Goal: Task Accomplishment & Management: Manage account settings

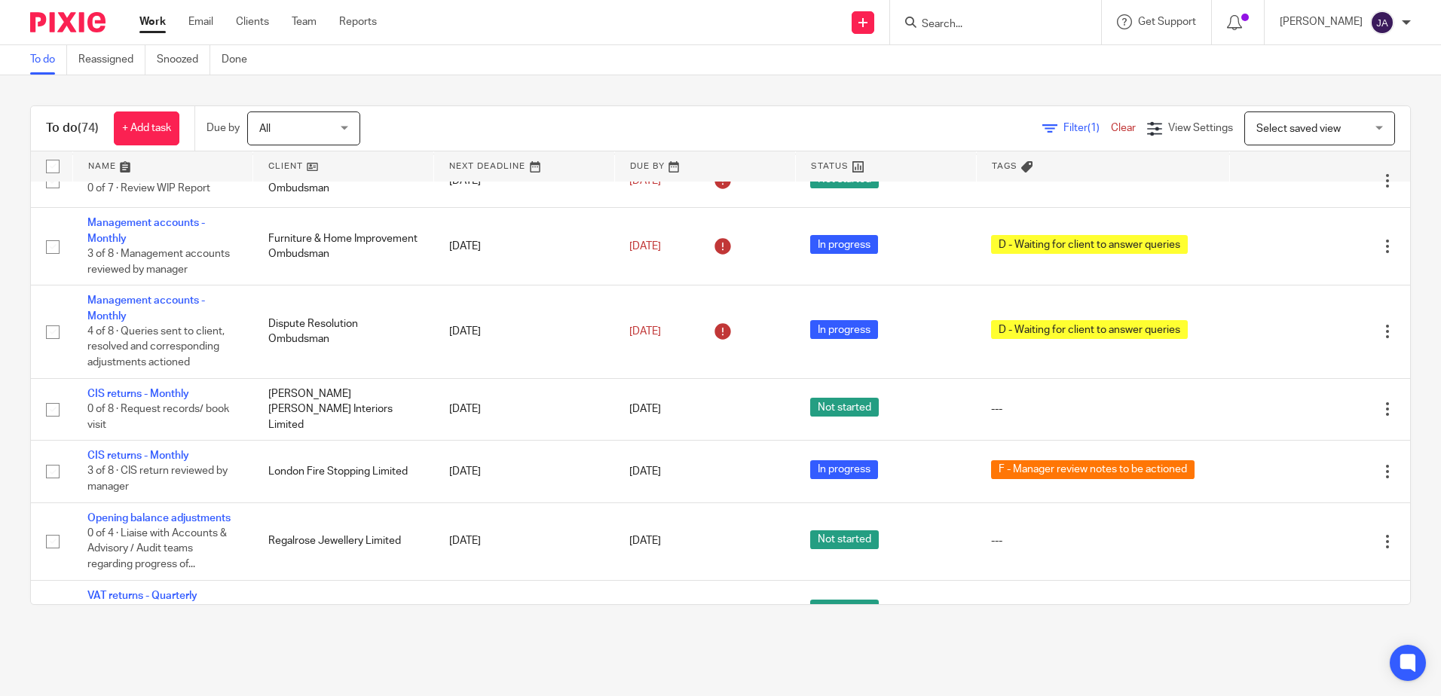
scroll to position [3089, 0]
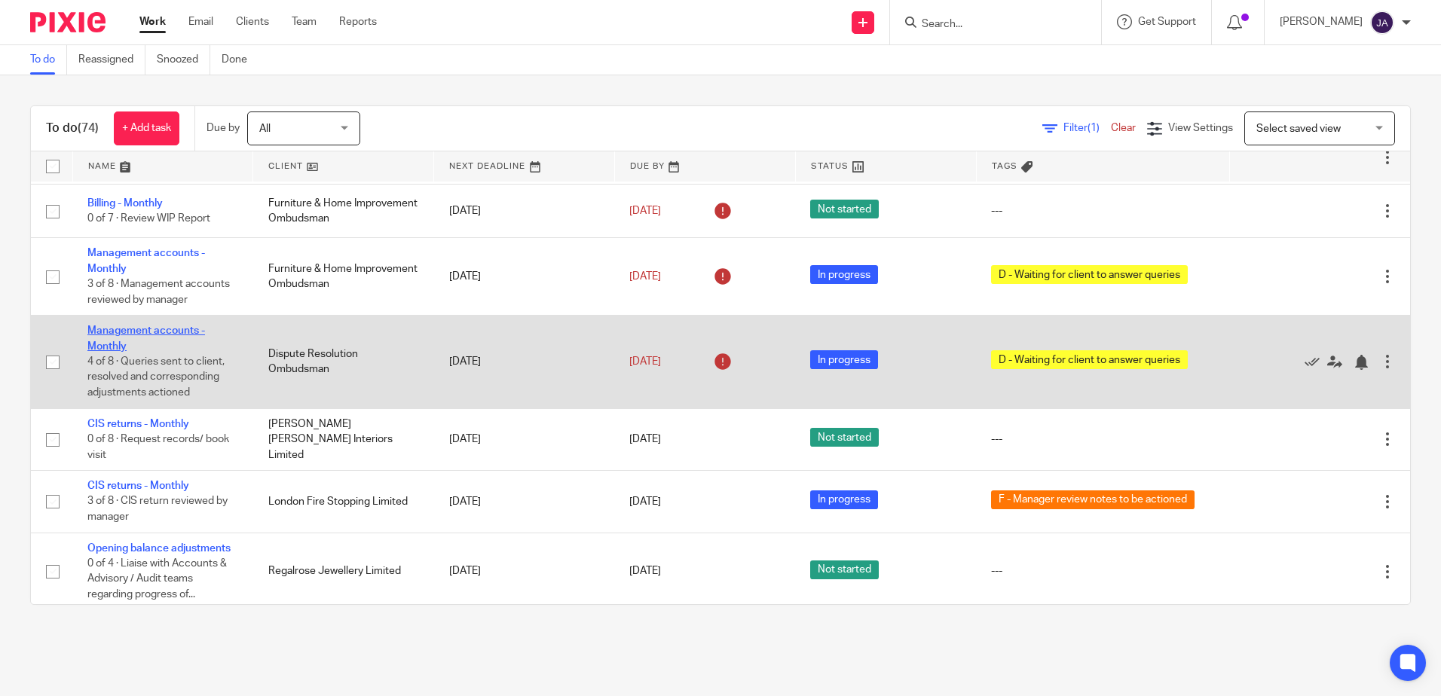
drag, startPoint x: 121, startPoint y: 332, endPoint x: 113, endPoint y: 333, distance: 8.4
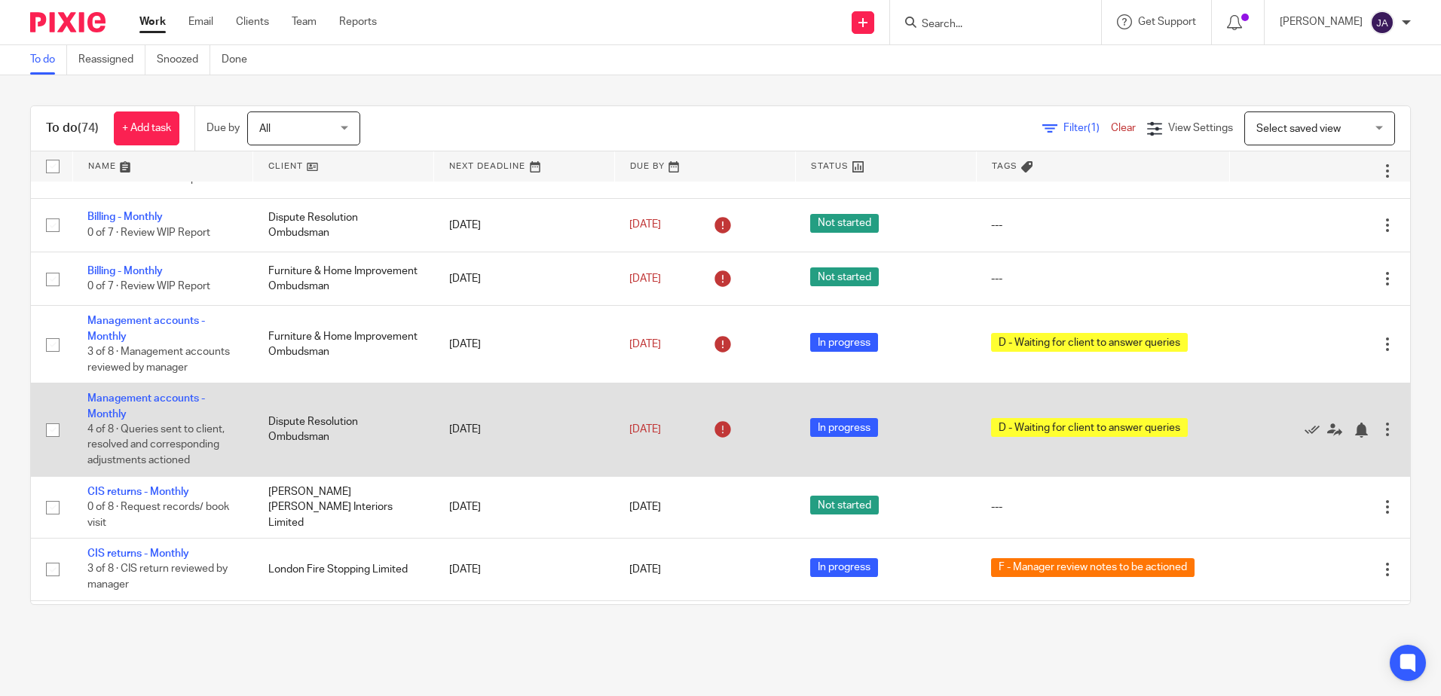
scroll to position [2939, 0]
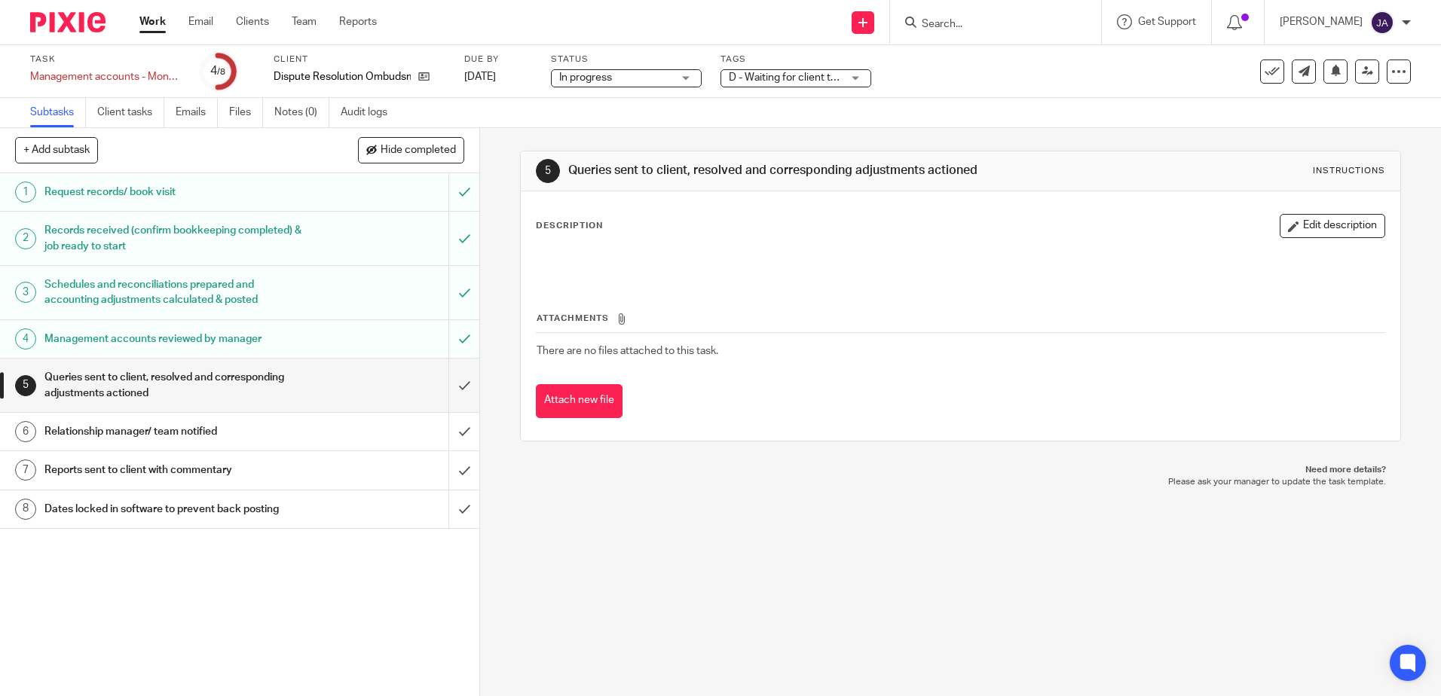
drag, startPoint x: 784, startPoint y: 69, endPoint x: 782, endPoint y: 91, distance: 22.0
click at [784, 70] on span "D - Waiting for client to answer queries" at bounding box center [785, 78] width 113 height 16
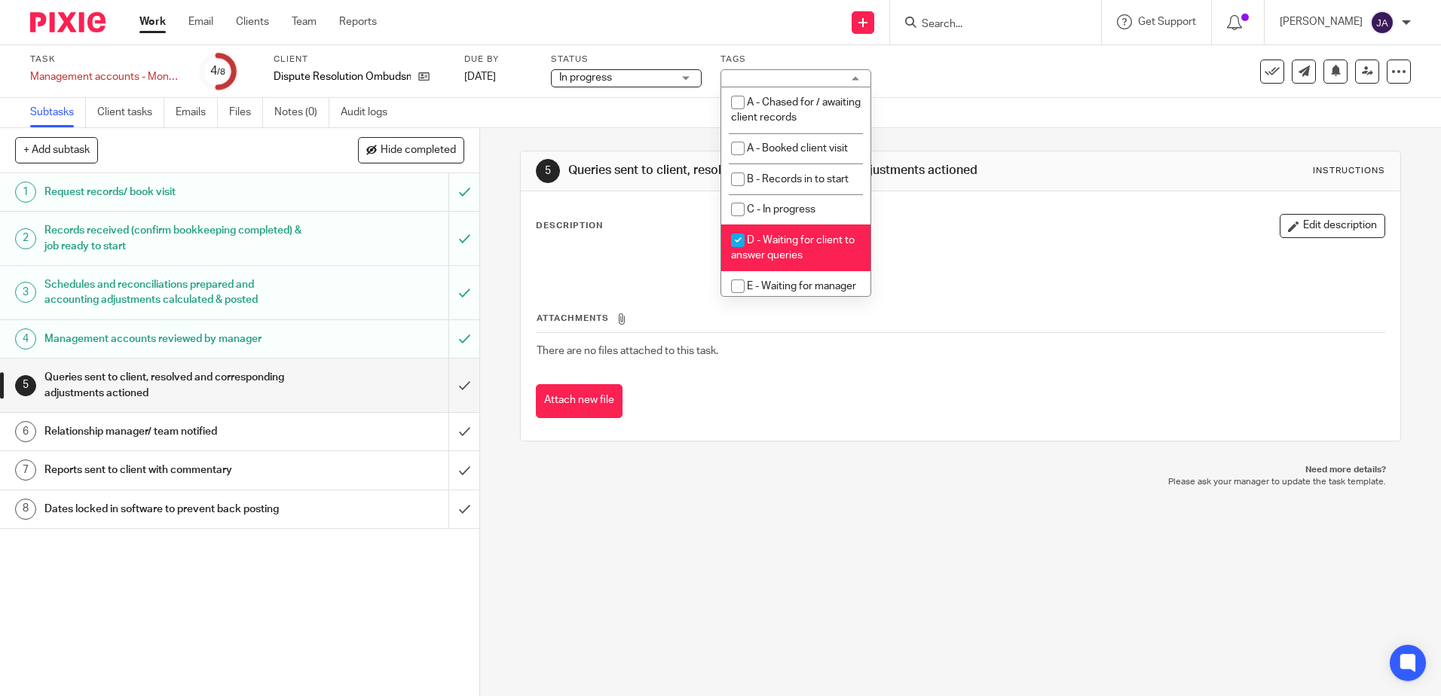
click at [769, 249] on li "D - Waiting for client to answer queries" at bounding box center [795, 248] width 149 height 46
checkbox input "false"
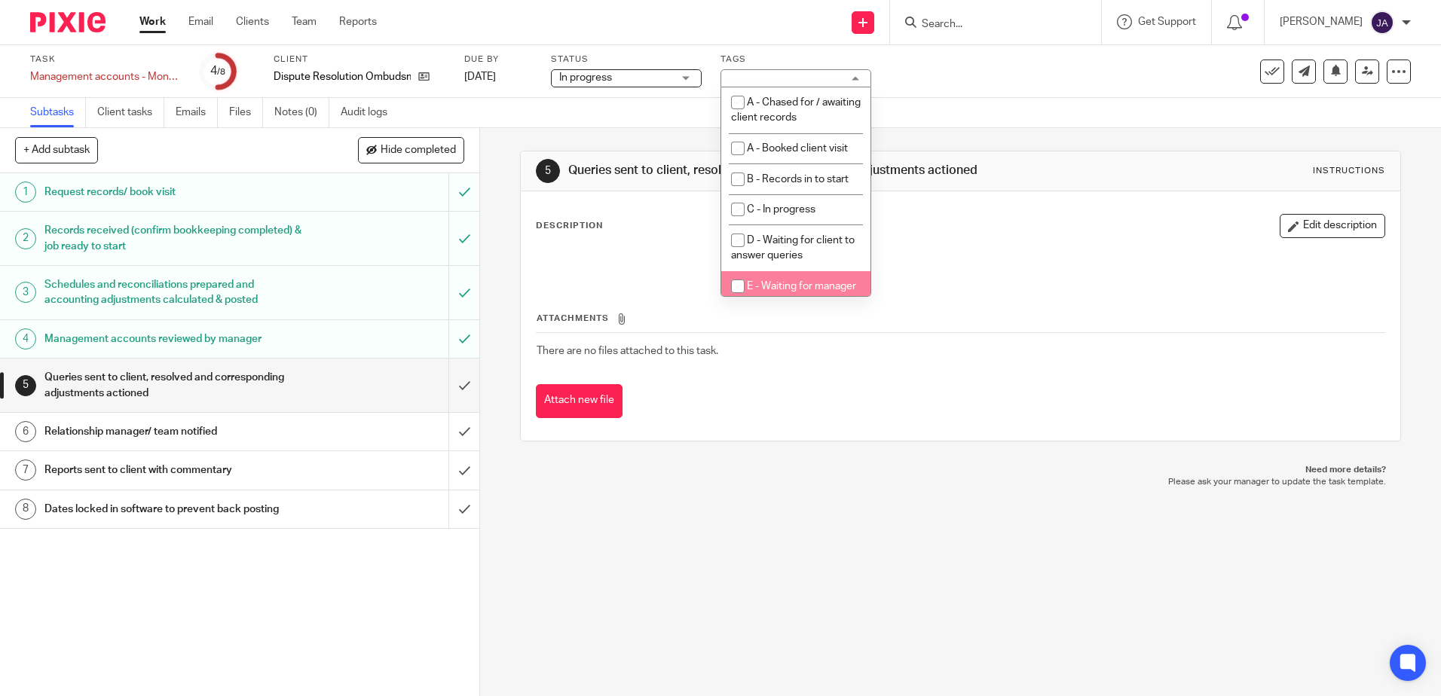
click at [772, 288] on span "E - Waiting for manager review/approval" at bounding box center [793, 294] width 125 height 26
checkbox input "true"
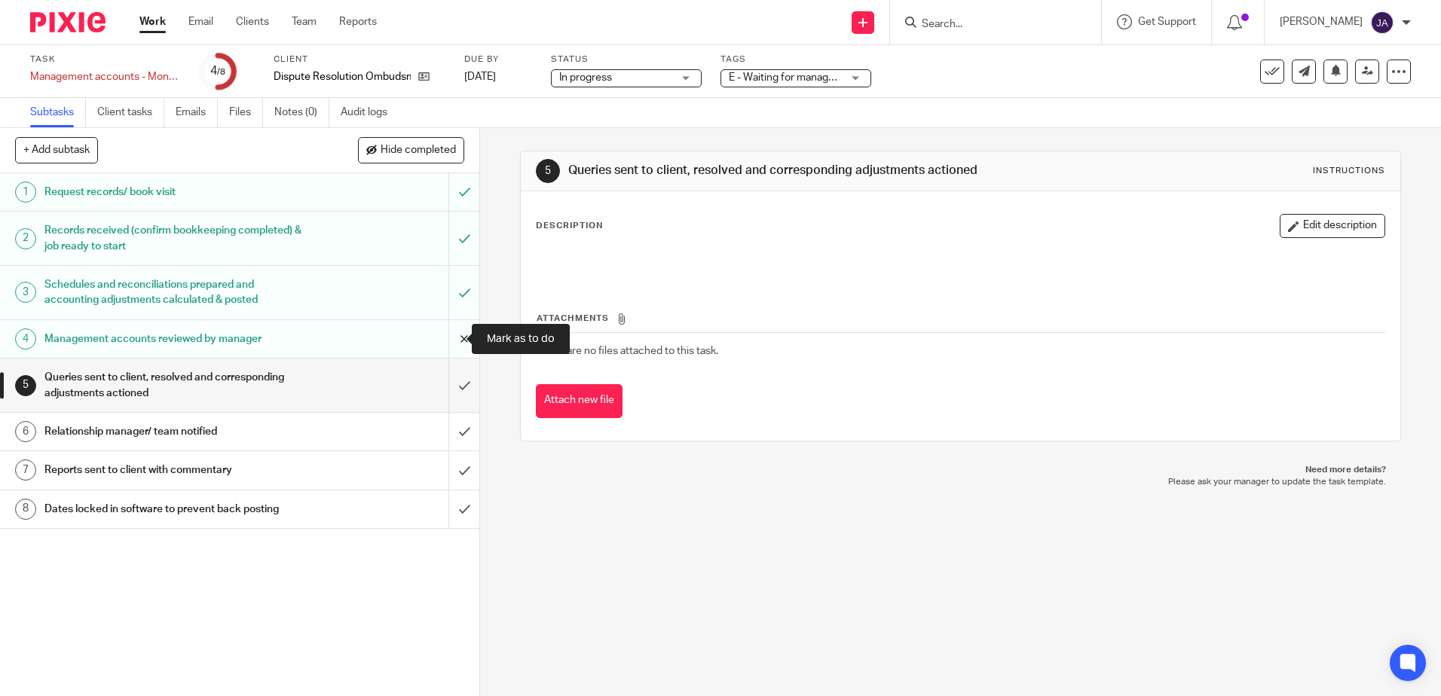
click at [451, 339] on input "submit" at bounding box center [239, 339] width 479 height 38
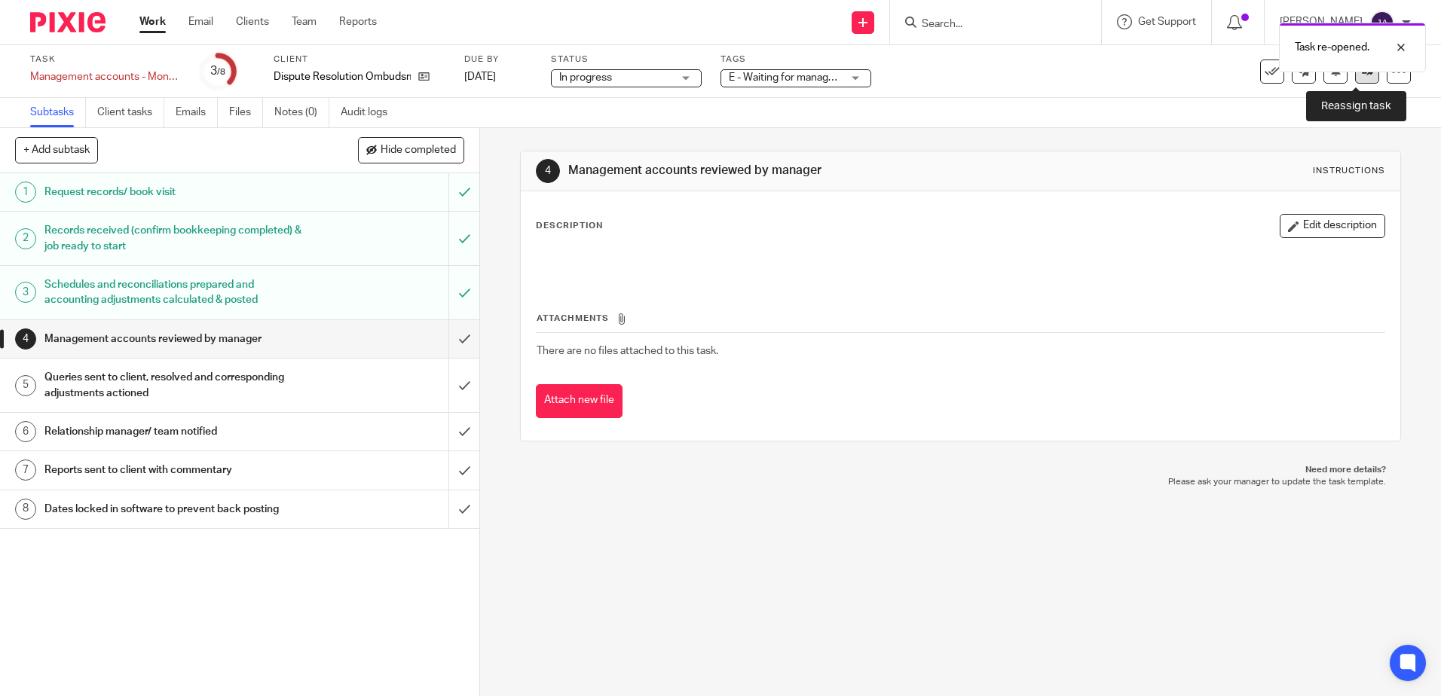
click at [1362, 73] on icon at bounding box center [1367, 71] width 11 height 11
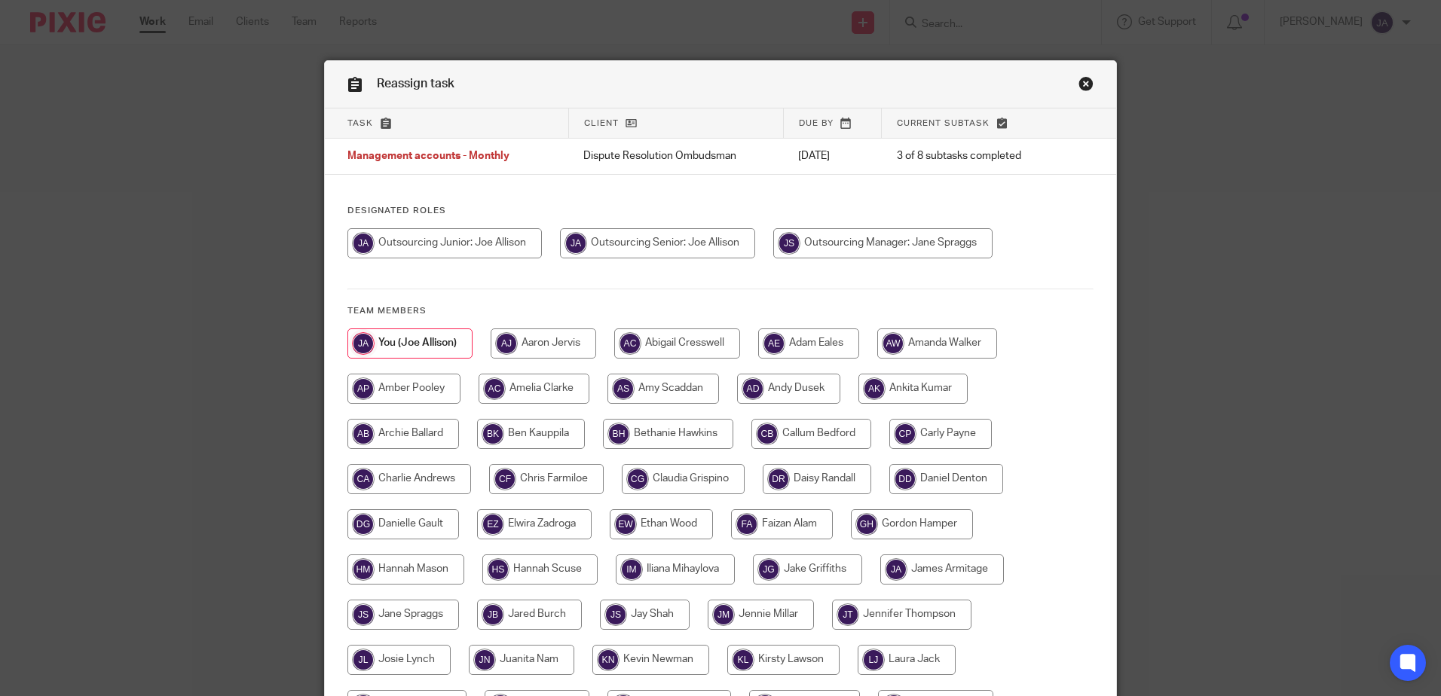
click at [905, 242] on input "radio" at bounding box center [882, 243] width 219 height 30
radio input "true"
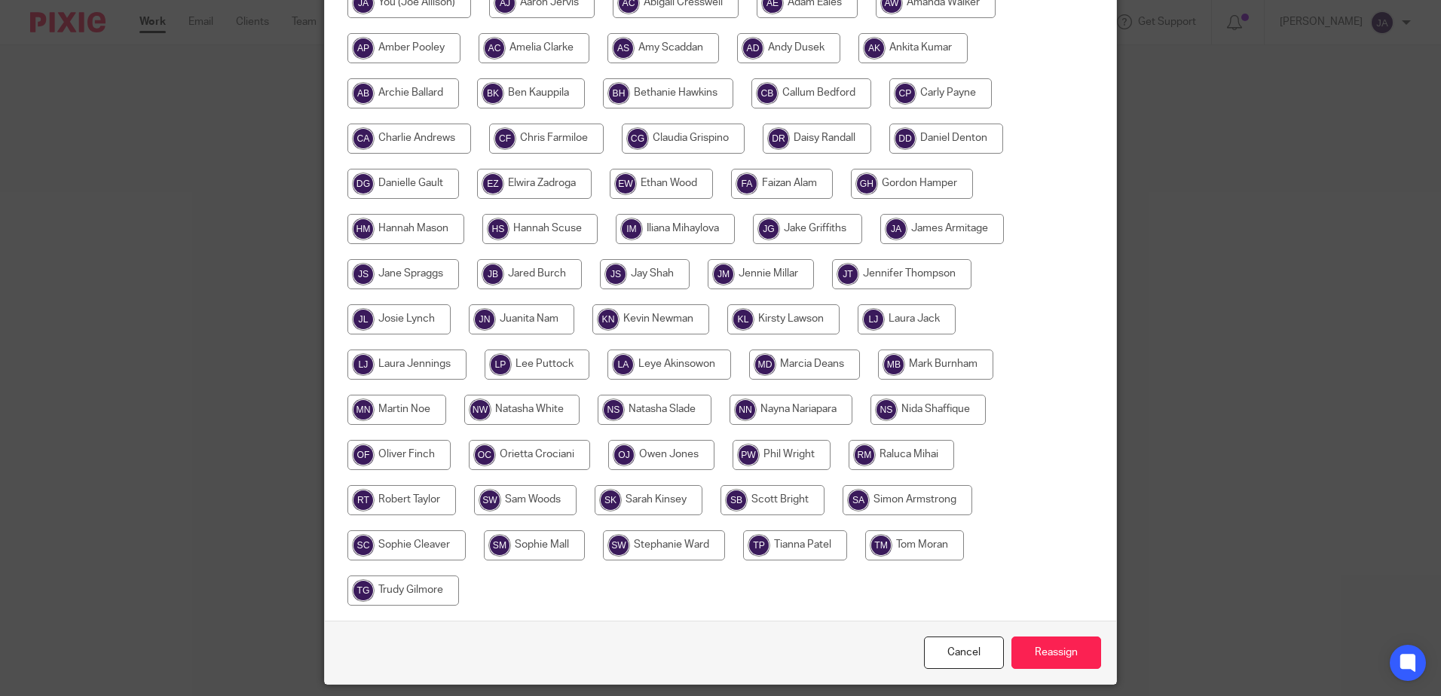
scroll to position [390, 0]
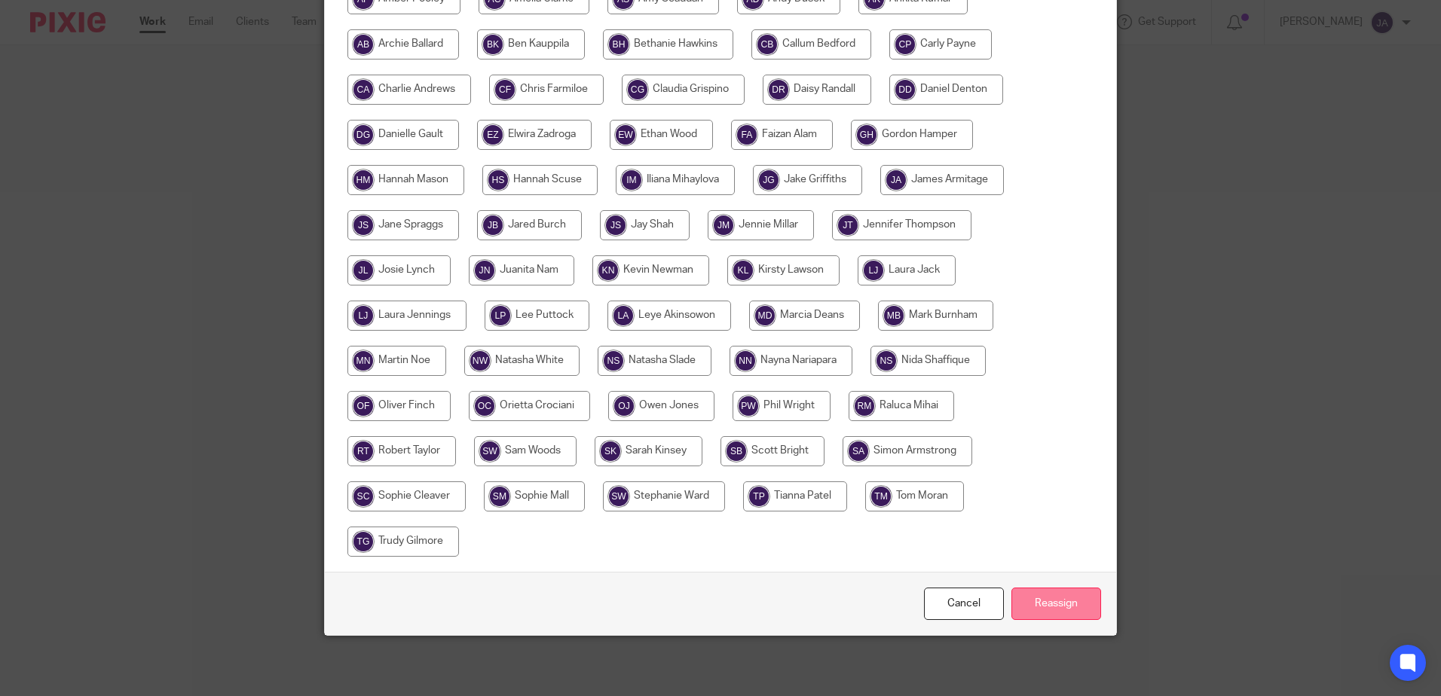
click at [1070, 601] on input "Reassign" at bounding box center [1056, 604] width 90 height 32
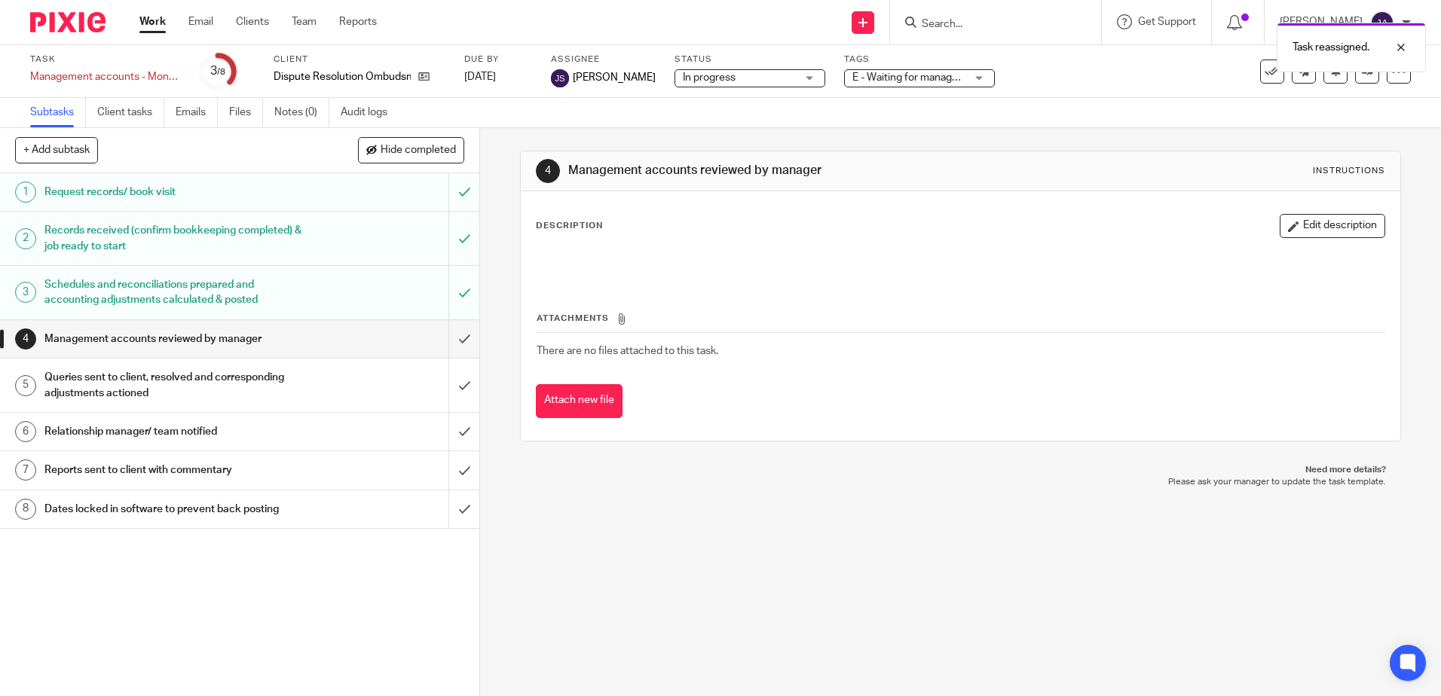
click at [1032, 588] on div "4 Management accounts reviewed by manager Instructions Description Edit descrip…" at bounding box center [960, 412] width 961 height 568
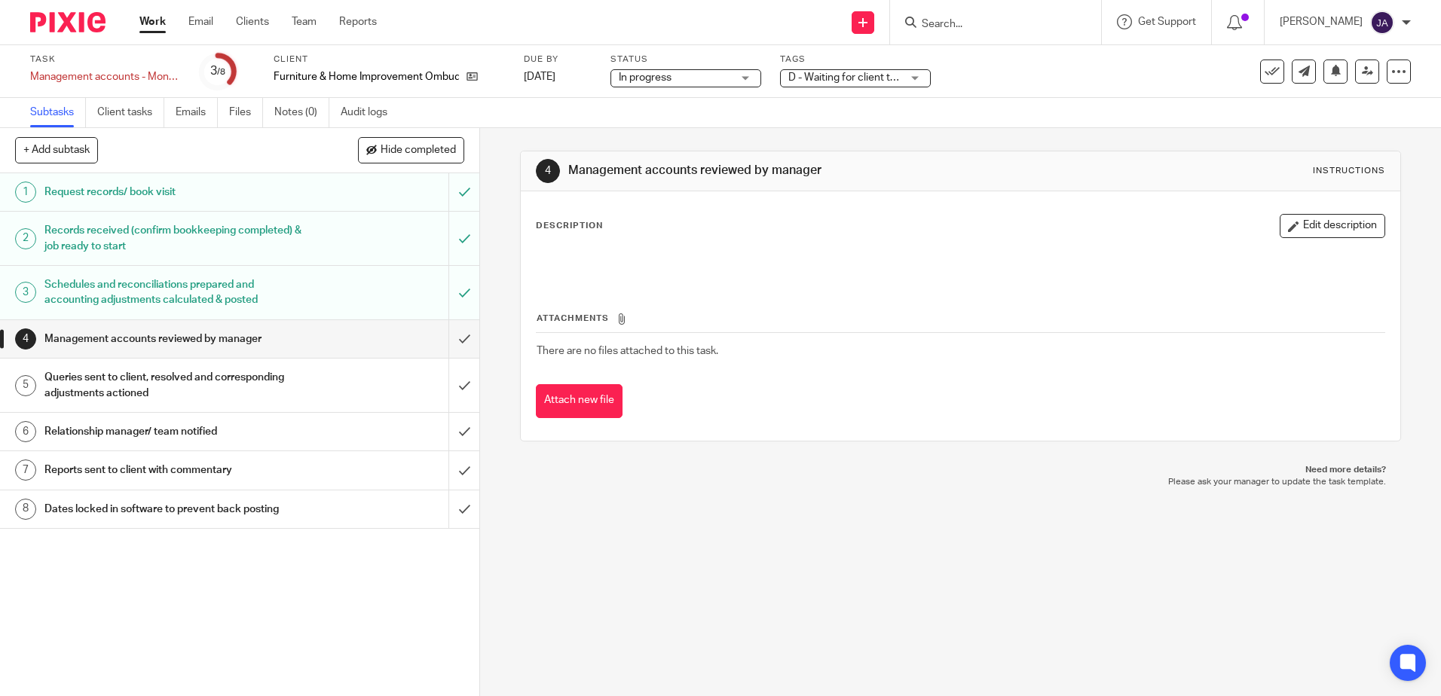
click at [719, 65] on label "Status" at bounding box center [685, 59] width 151 height 12
click at [866, 72] on span "D - Waiting for client to answer queries" at bounding box center [879, 77] width 182 height 11
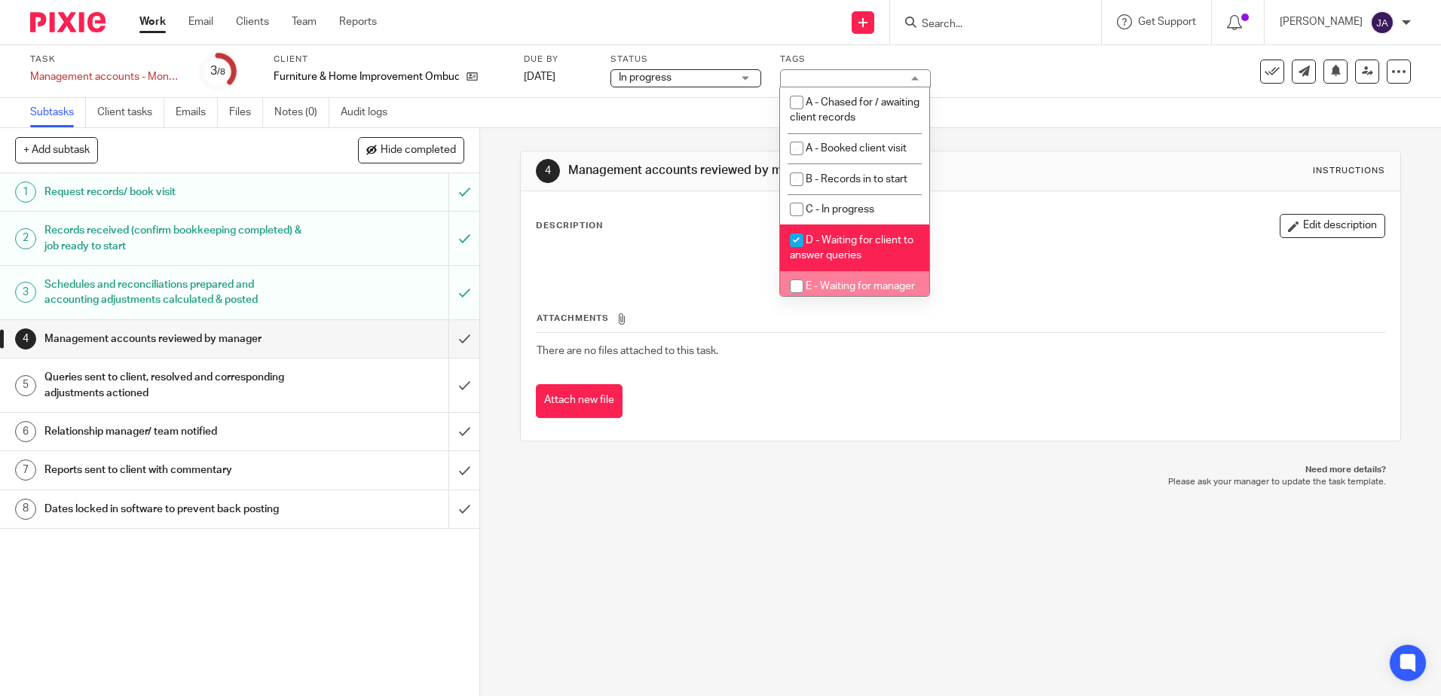
click at [837, 255] on span "D - Waiting for client to answer queries" at bounding box center [852, 248] width 124 height 26
checkbox input "false"
click at [842, 284] on span "E - Waiting for manager review/approval" at bounding box center [852, 294] width 125 height 26
checkbox input "true"
click at [1087, 118] on div "Subtasks Client tasks Emails Files Notes (0) Audit logs" at bounding box center [720, 113] width 1441 height 30
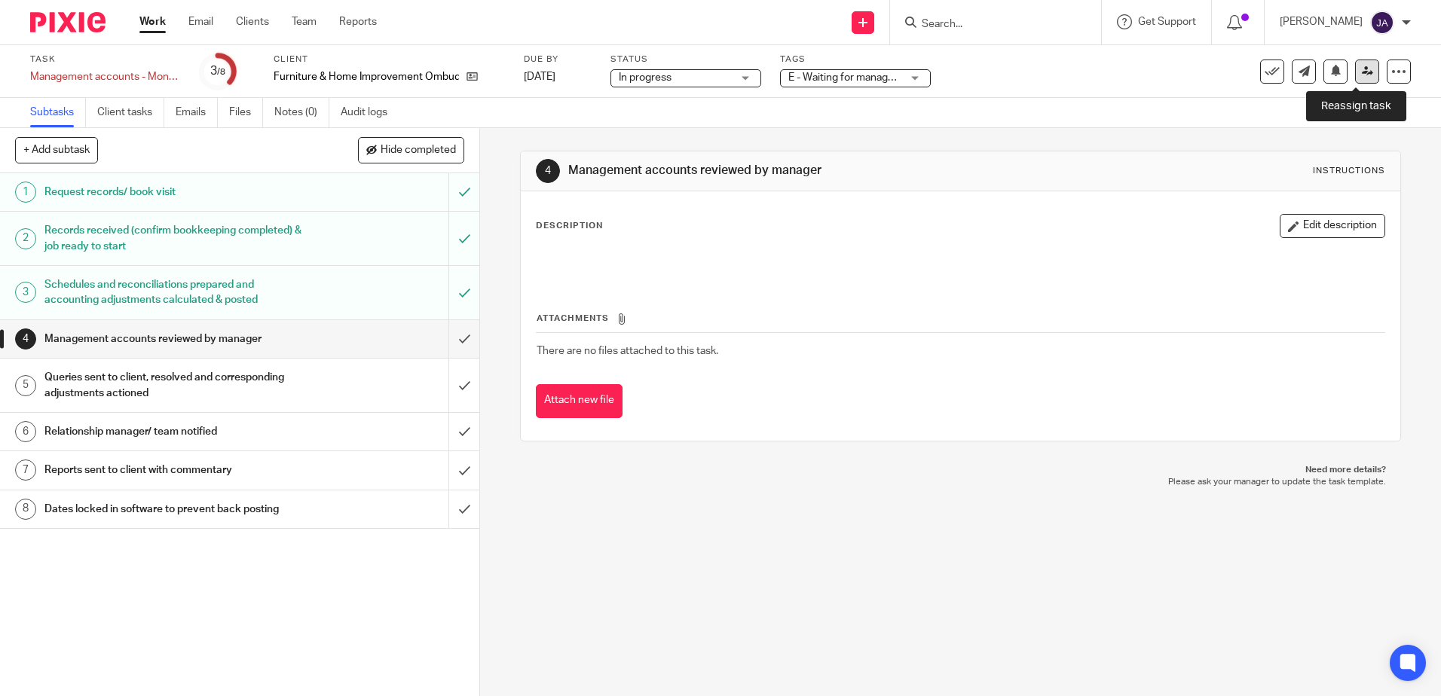
click at [1362, 72] on icon at bounding box center [1367, 71] width 11 height 11
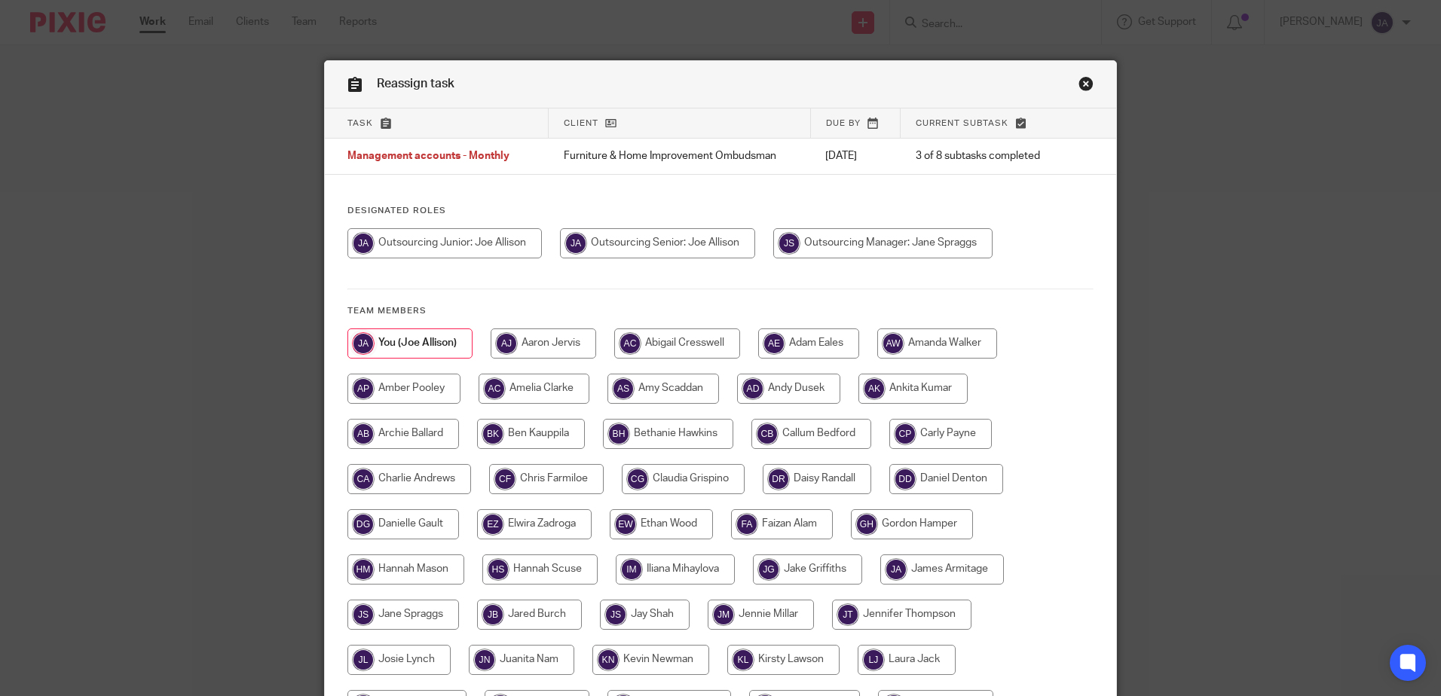
click at [891, 240] on input "radio" at bounding box center [882, 243] width 219 height 30
radio input "true"
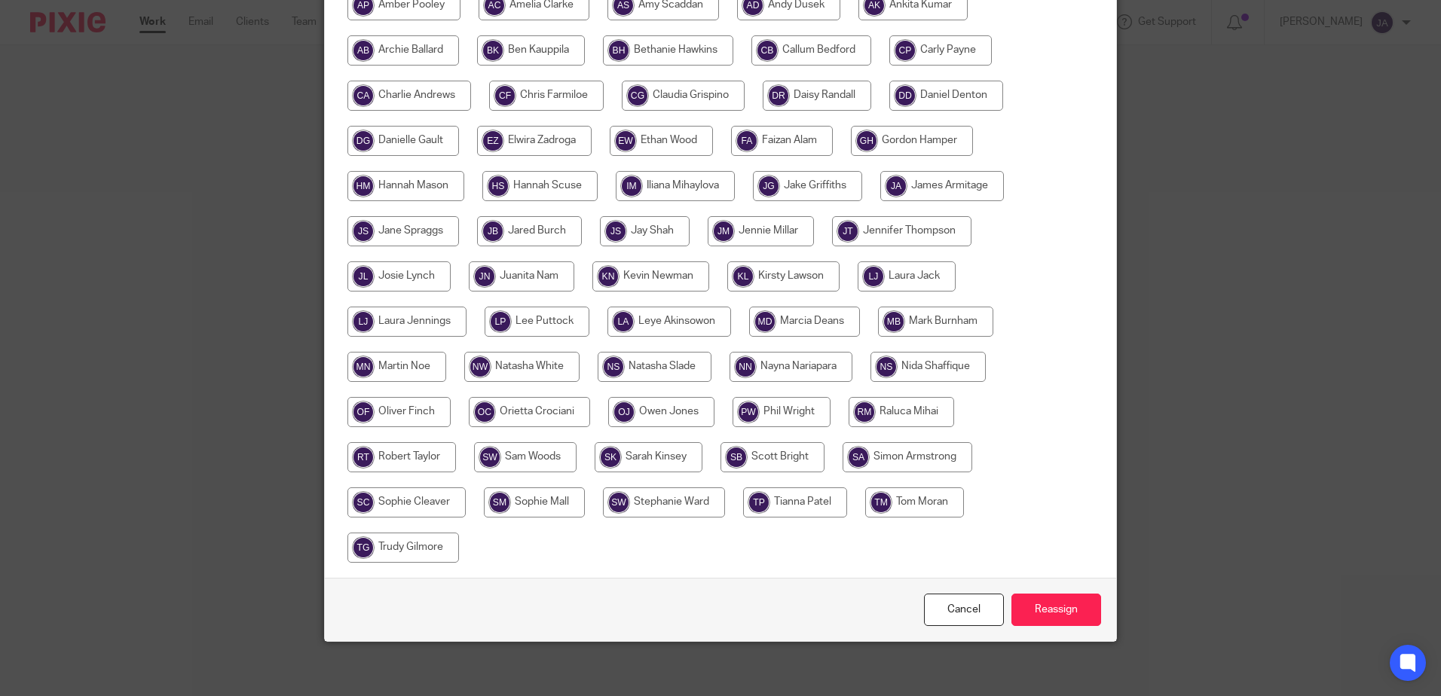
scroll to position [390, 0]
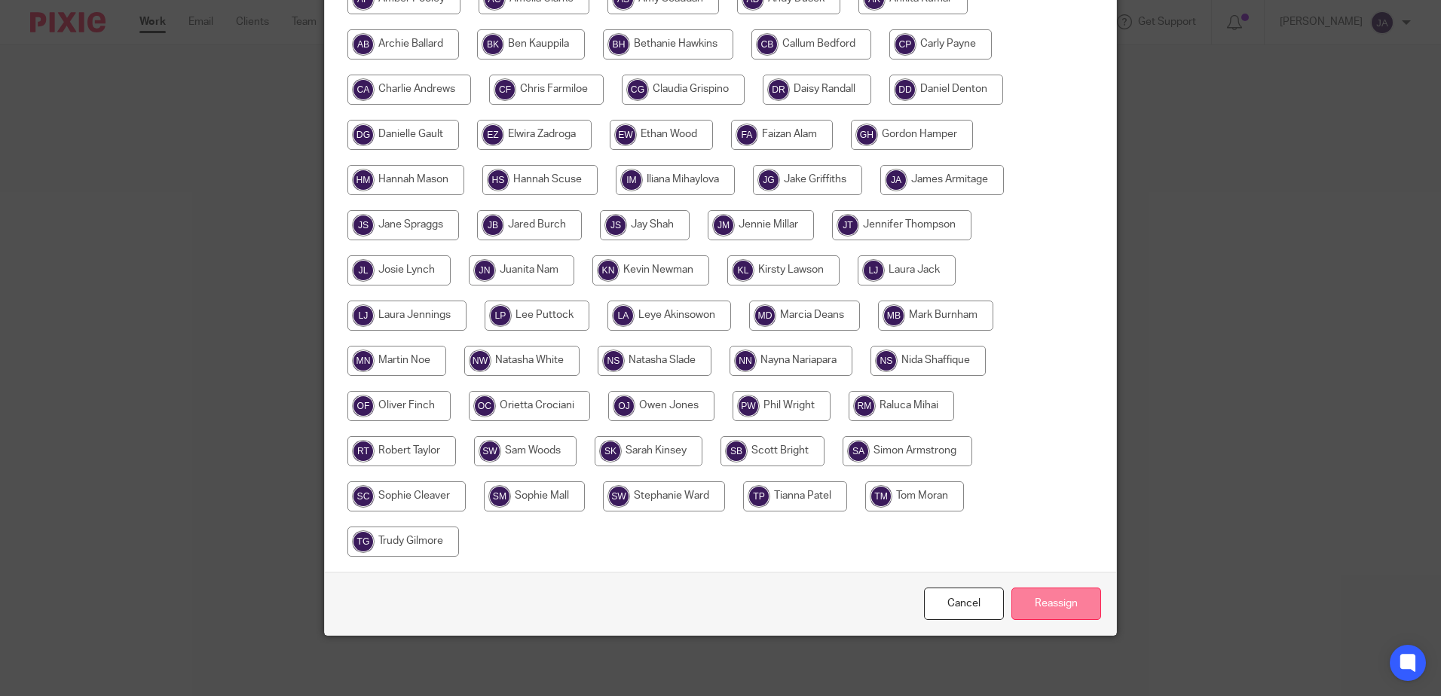
click at [1043, 596] on input "Reassign" at bounding box center [1056, 604] width 90 height 32
